Goal: Task Accomplishment & Management: Use online tool/utility

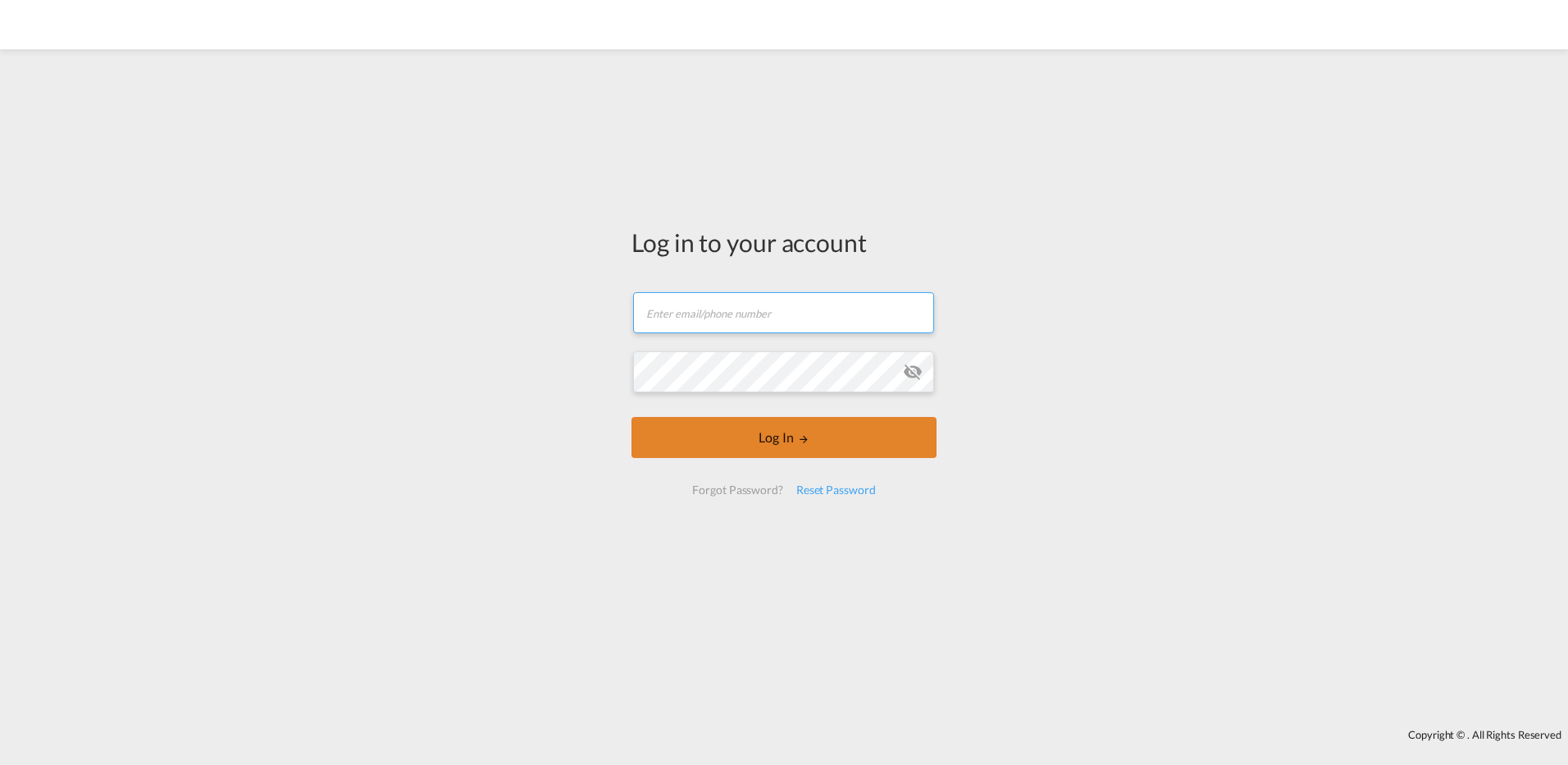
type input "[PERSON_NAME][EMAIL_ADDRESS][DOMAIN_NAME]"
click at [776, 423] on button "Log In" at bounding box center [784, 438] width 305 height 41
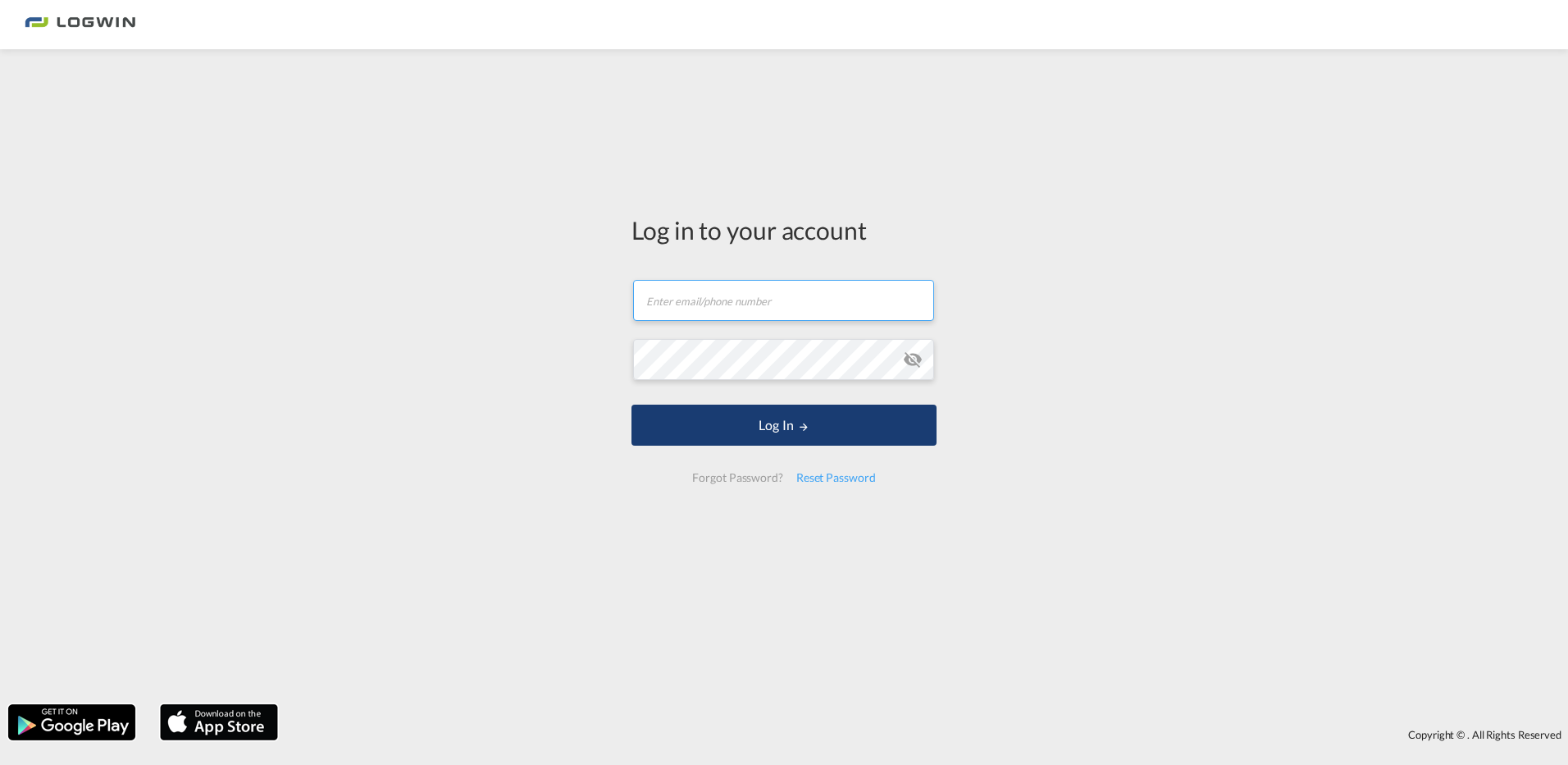
type input "[PERSON_NAME][EMAIL_ADDRESS][DOMAIN_NAME]"
click at [787, 418] on button "Log In" at bounding box center [784, 425] width 305 height 41
